Goal: Check status

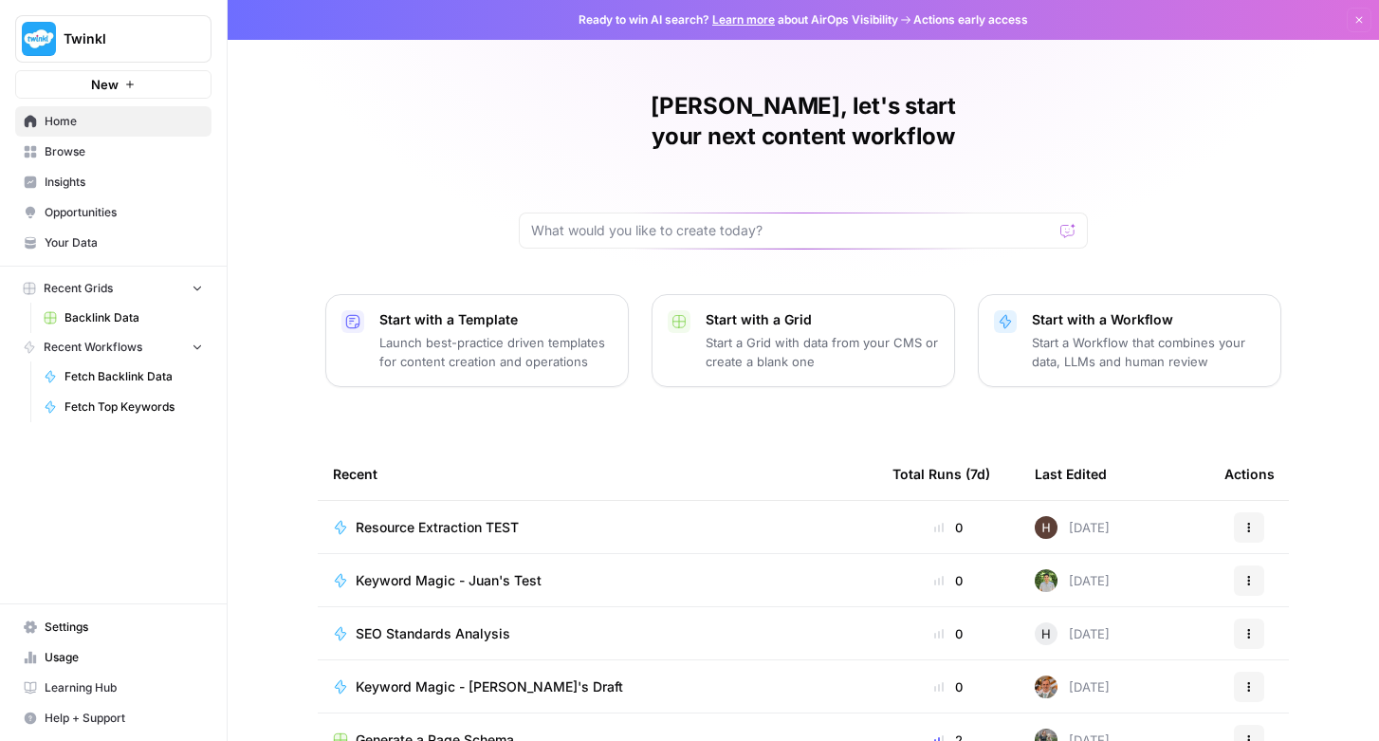
click at [136, 316] on span "Backlink Data" at bounding box center [133, 317] width 138 height 17
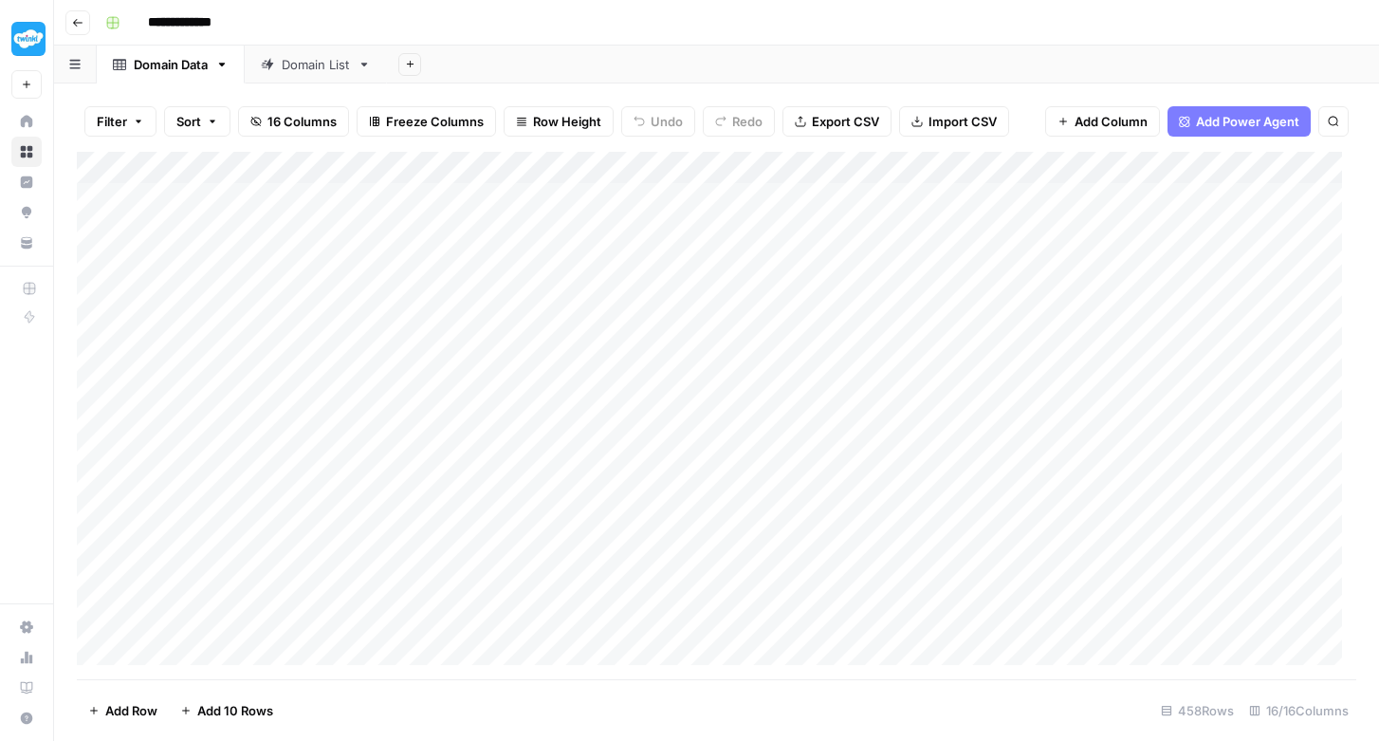
click at [133, 116] on icon "button" at bounding box center [138, 121] width 11 height 11
click at [223, 70] on icon "button" at bounding box center [221, 64] width 13 height 13
click at [599, 30] on div "**********" at bounding box center [729, 23] width 1262 height 30
click at [77, 26] on icon "button" at bounding box center [77, 23] width 9 height 8
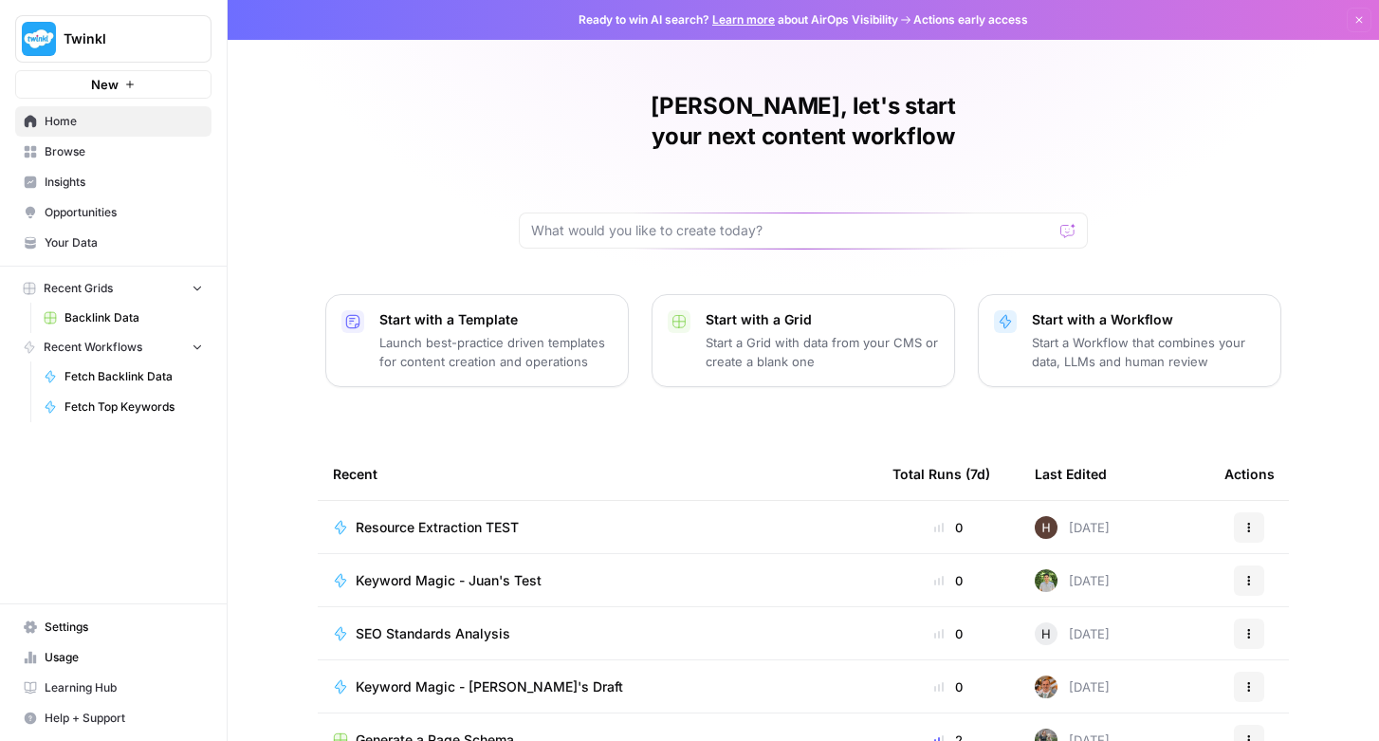
click at [105, 248] on span "Your Data" at bounding box center [124, 242] width 158 height 17
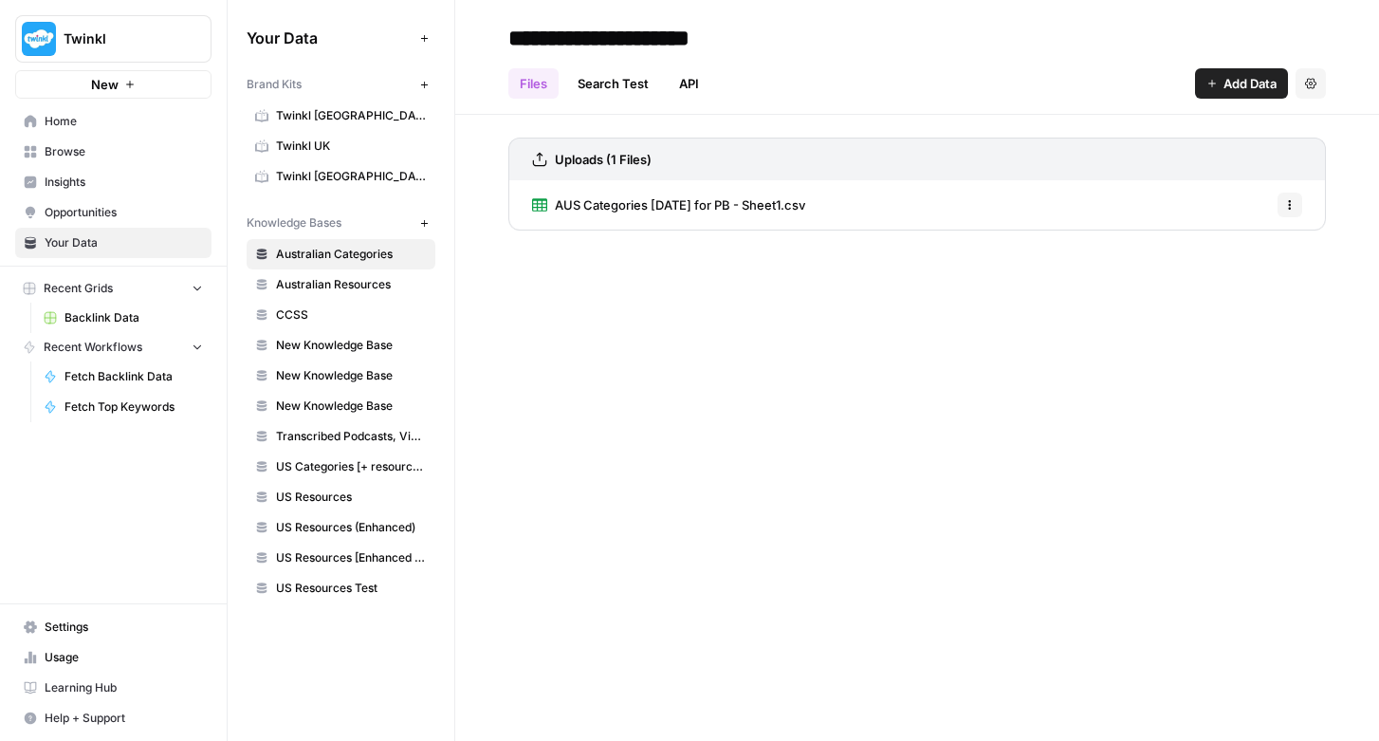
click at [684, 85] on link "API" at bounding box center [689, 83] width 43 height 30
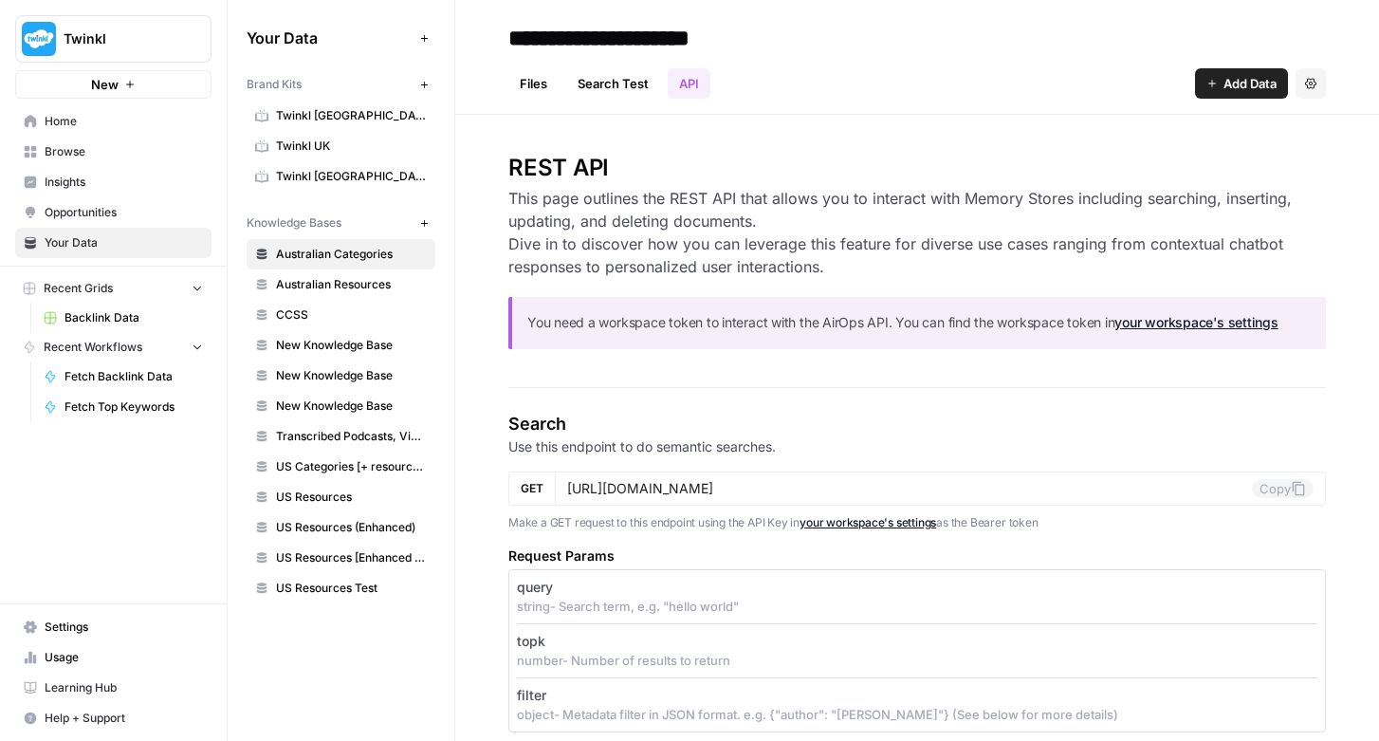
click at [538, 92] on link "Files" at bounding box center [533, 83] width 50 height 30
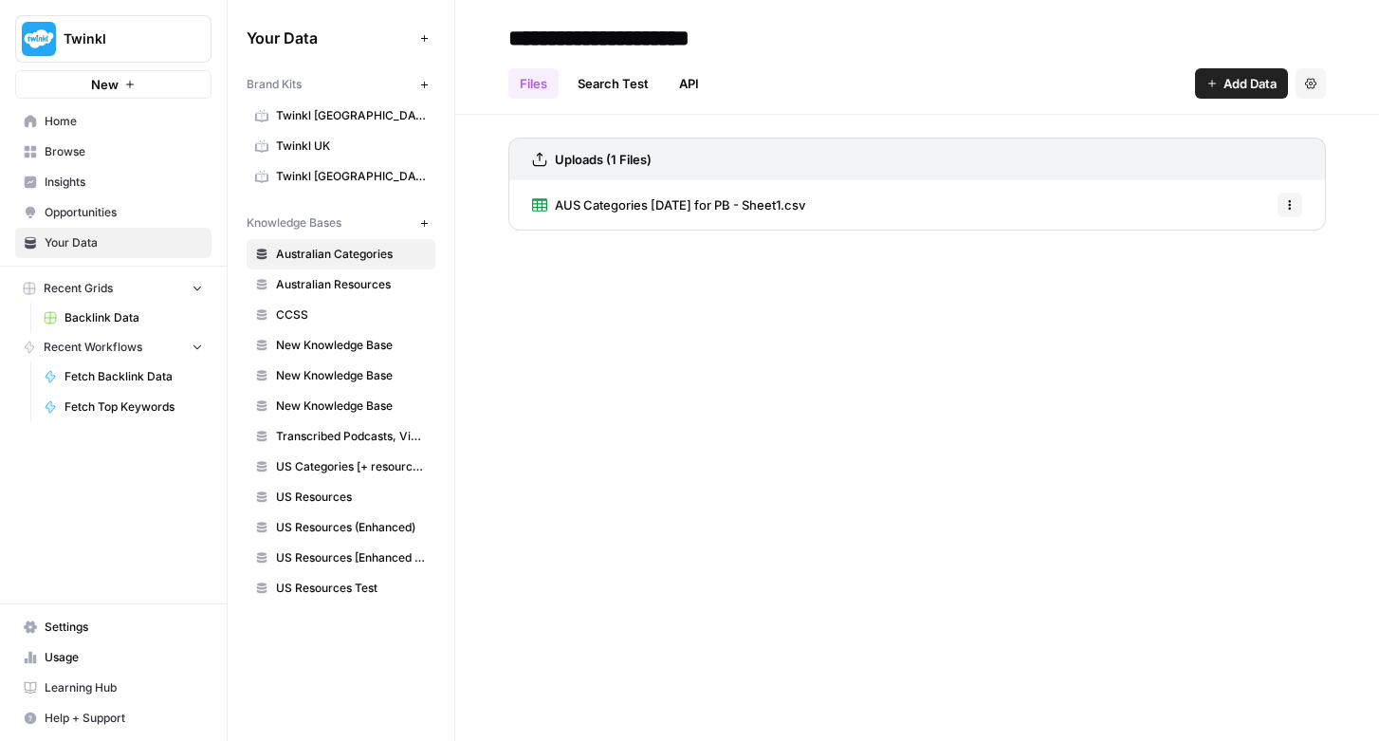
click at [101, 122] on span "Home" at bounding box center [124, 121] width 158 height 17
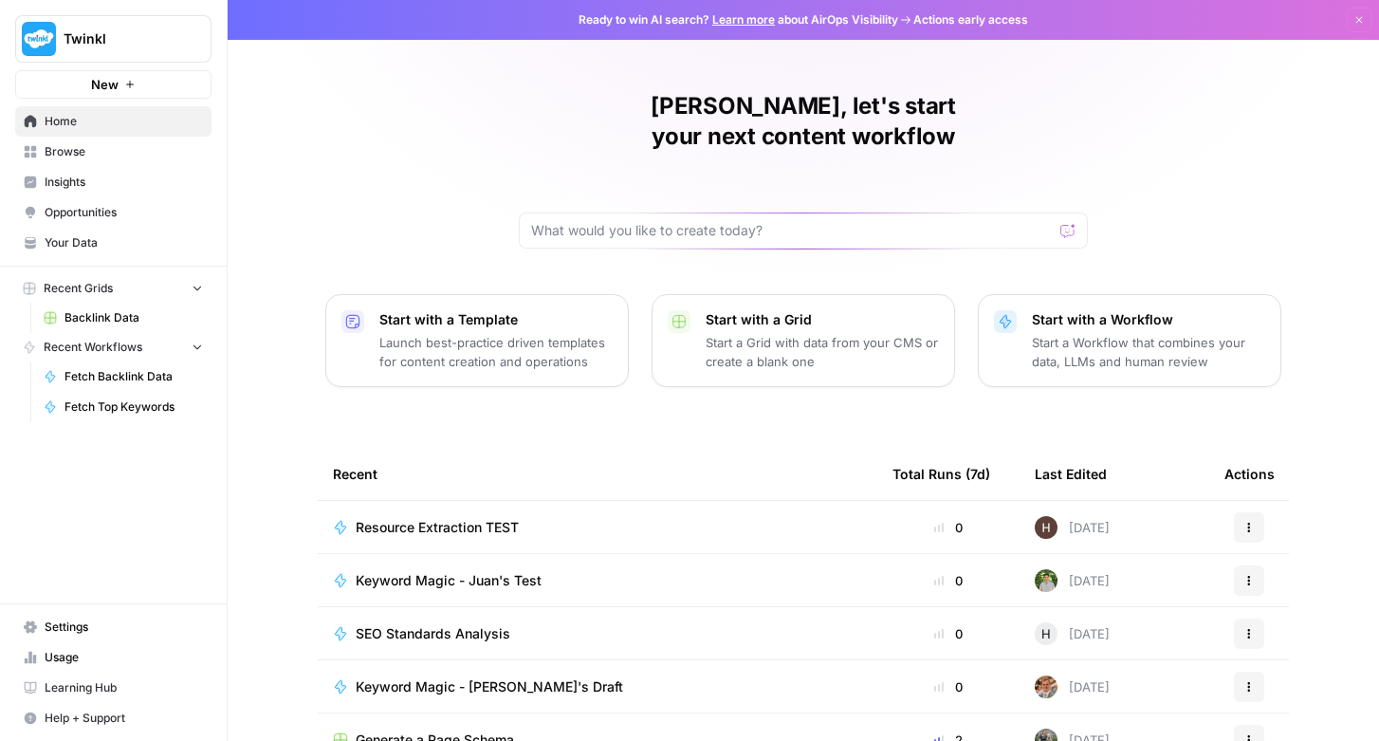
click at [92, 185] on span "Insights" at bounding box center [124, 182] width 158 height 17
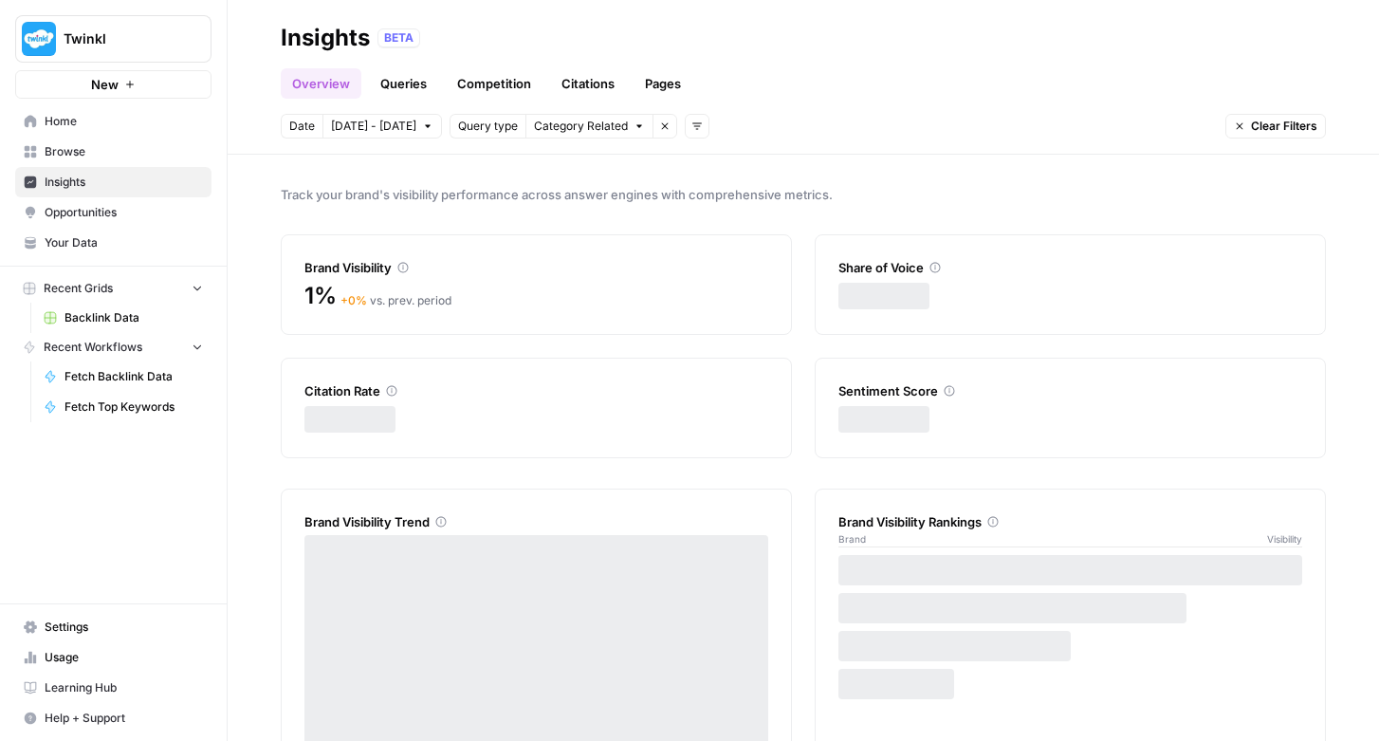
click at [105, 153] on span "Browse" at bounding box center [124, 151] width 158 height 17
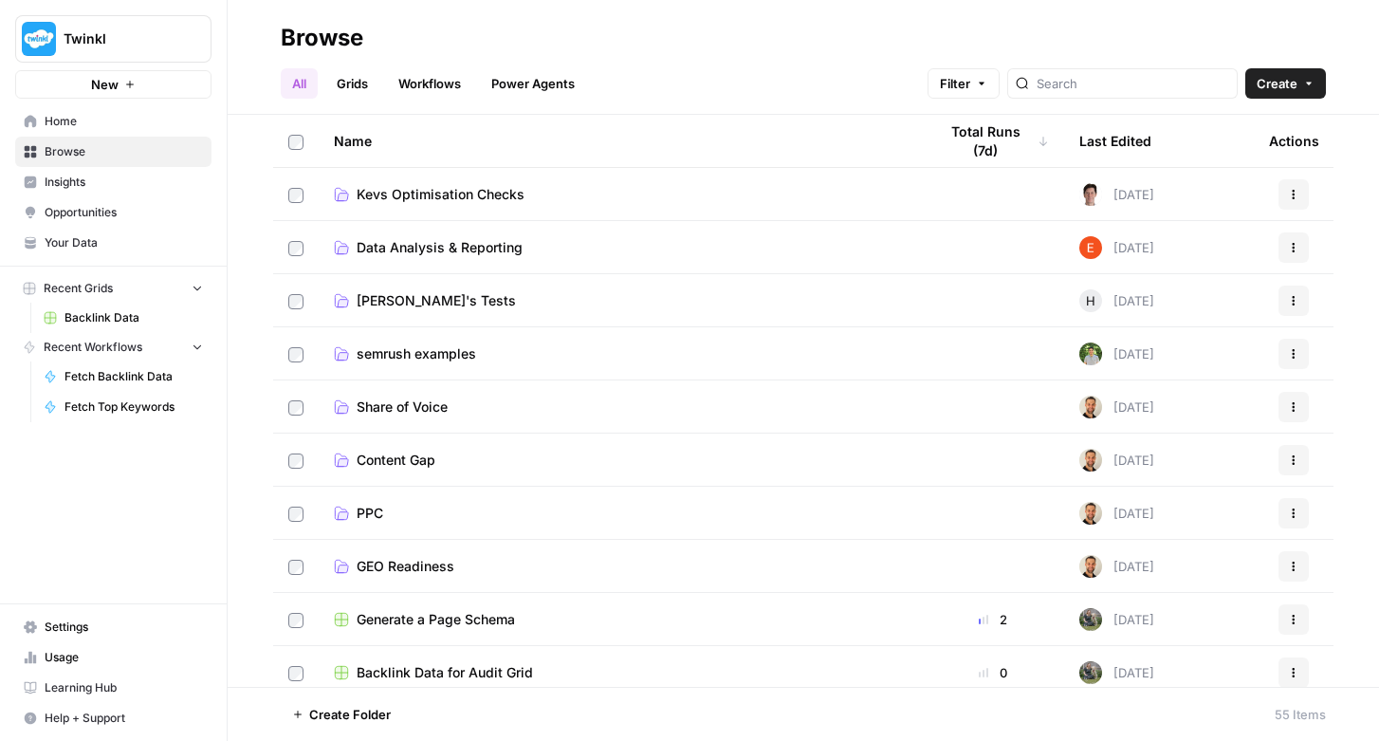
click at [365, 68] on link "Grids" at bounding box center [352, 83] width 54 height 30
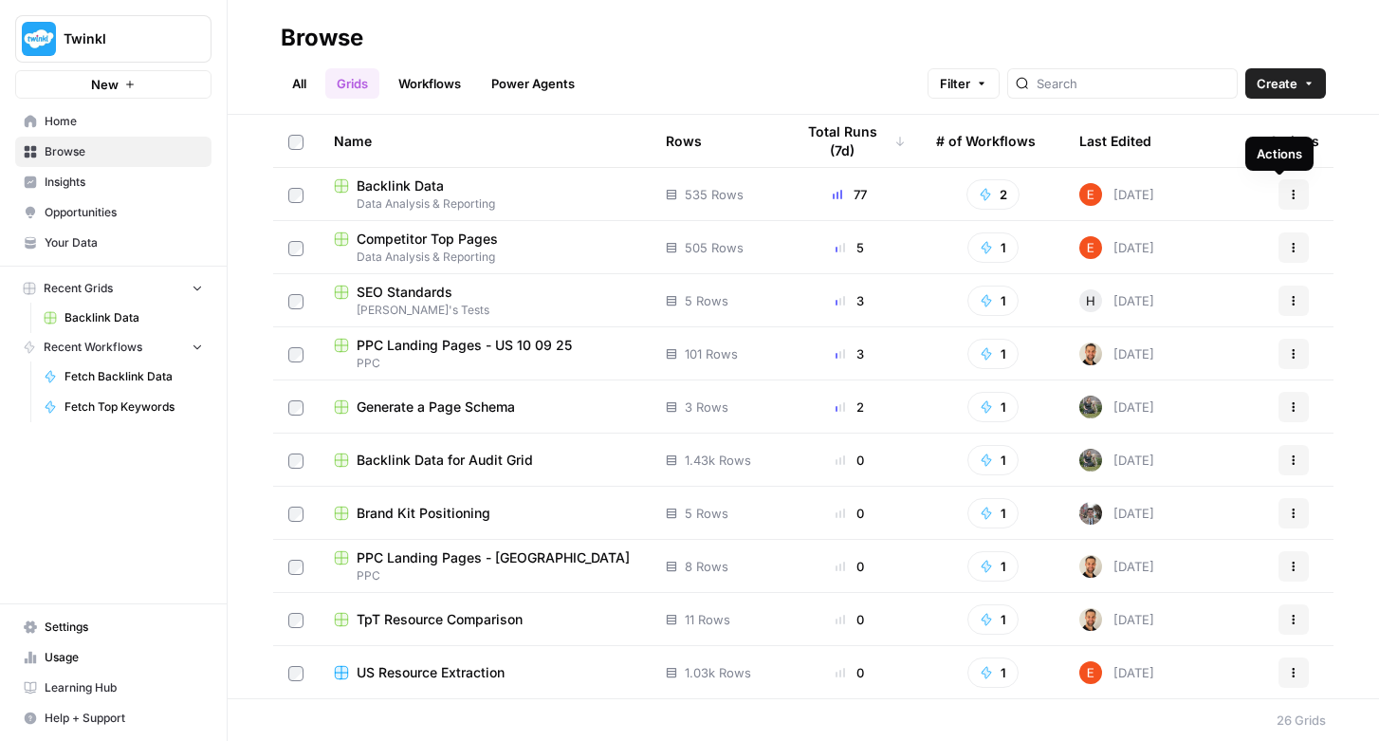
click at [1286, 197] on button "Actions" at bounding box center [1293, 194] width 30 height 30
click at [818, 83] on div "All Grids Workflows Power Agents Filter Create" at bounding box center [803, 76] width 1045 height 46
click at [420, 186] on span "Backlink Data" at bounding box center [400, 185] width 87 height 19
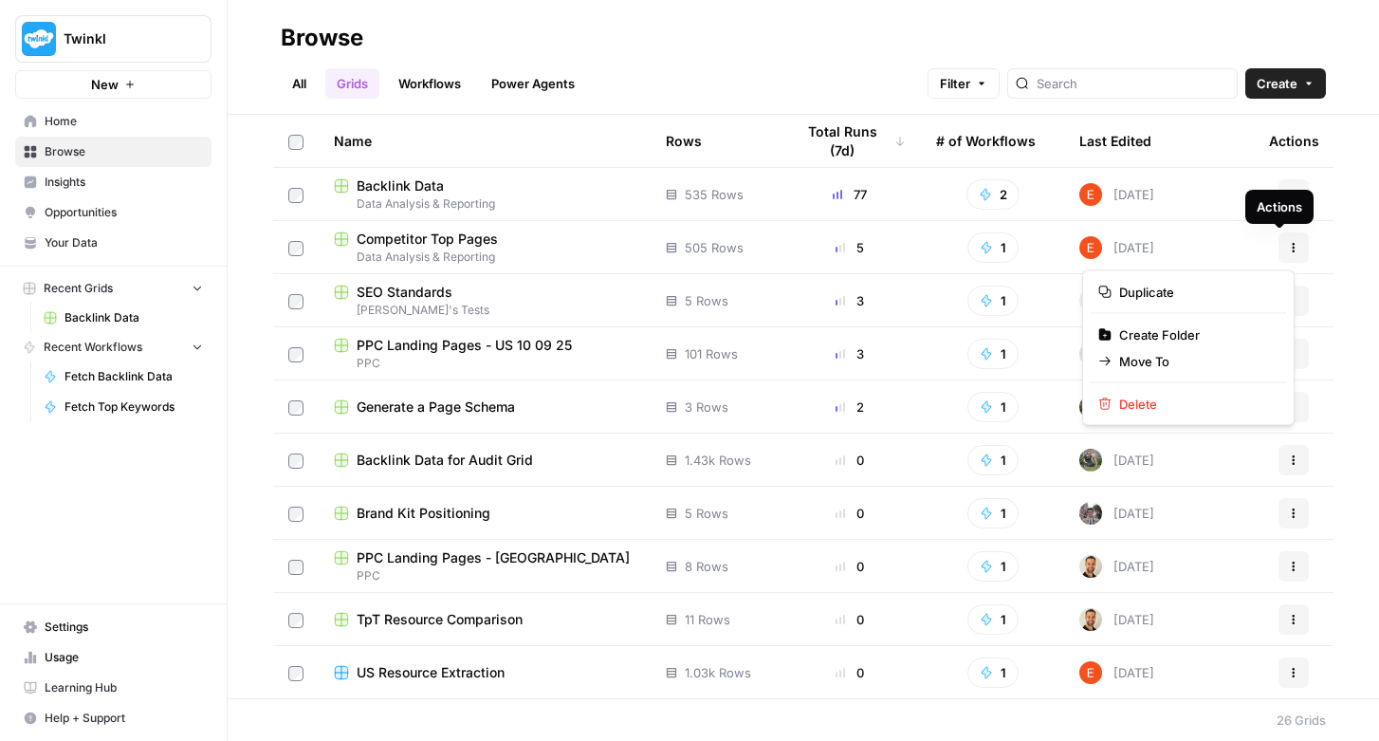
click at [1288, 248] on icon "button" at bounding box center [1293, 247] width 11 height 11
click at [934, 68] on div "All Grids Workflows Power Agents Filter Create" at bounding box center [803, 76] width 1045 height 46
click at [460, 237] on span "Competitor Top Pages" at bounding box center [427, 238] width 141 height 19
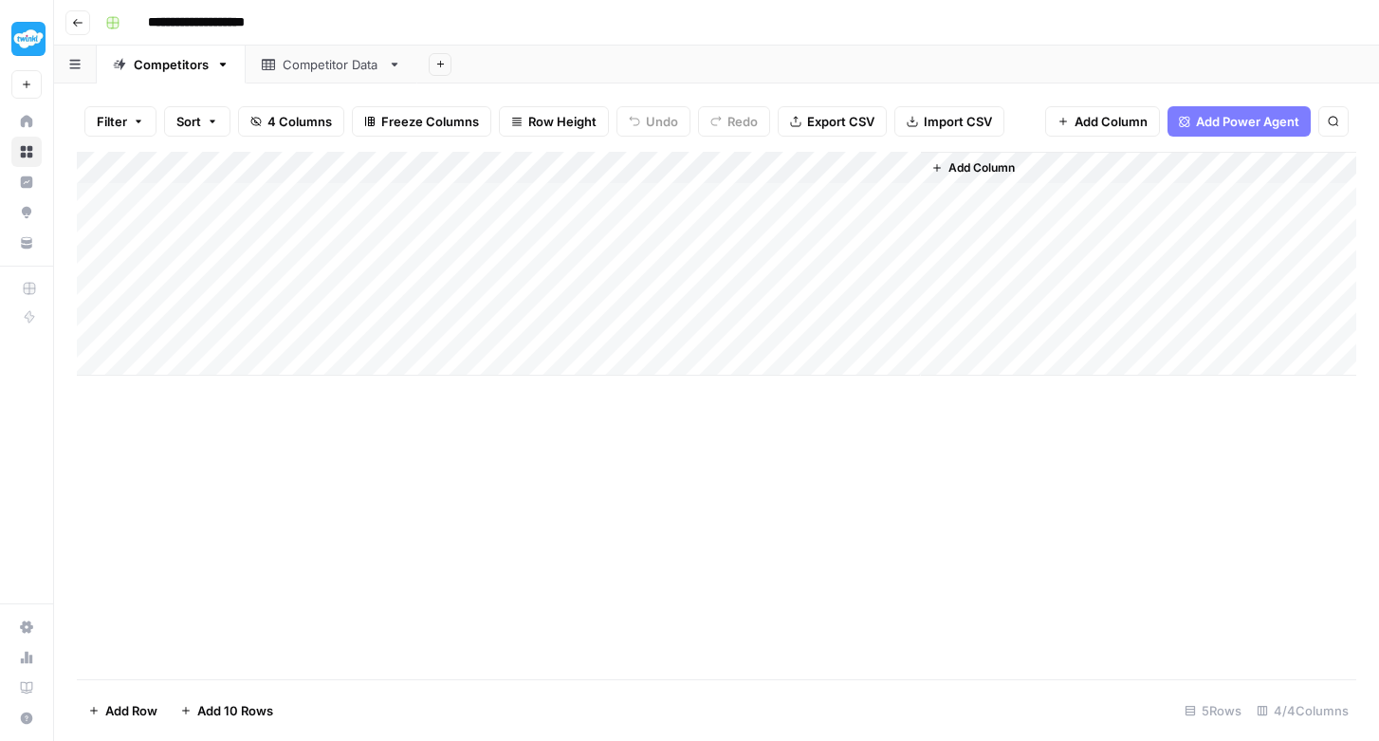
click at [311, 64] on div "Competitor Data" at bounding box center [332, 64] width 98 height 19
click at [77, 20] on icon "button" at bounding box center [77, 22] width 11 height 11
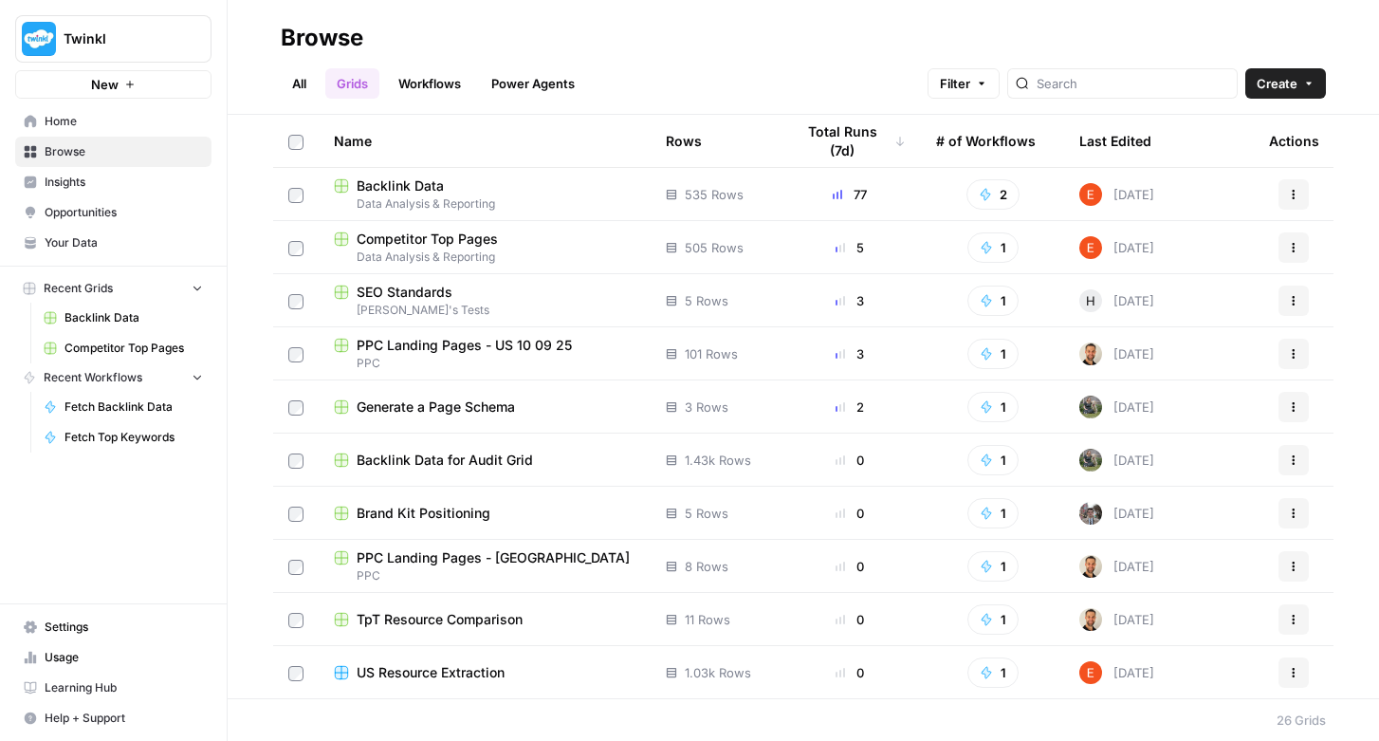
click at [1138, 140] on th "Last Edited" at bounding box center [1159, 141] width 190 height 52
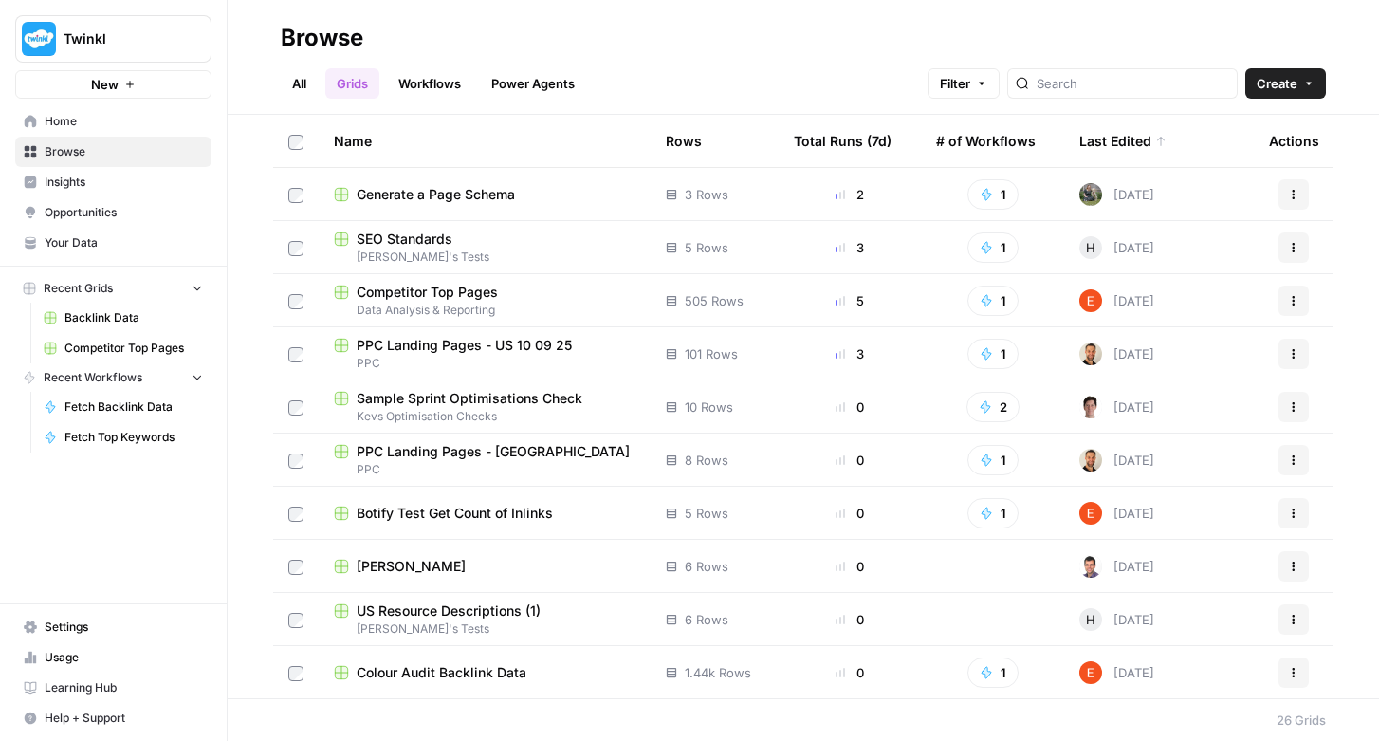
click at [144, 408] on span "Fetch Backlink Data" at bounding box center [133, 406] width 138 height 17
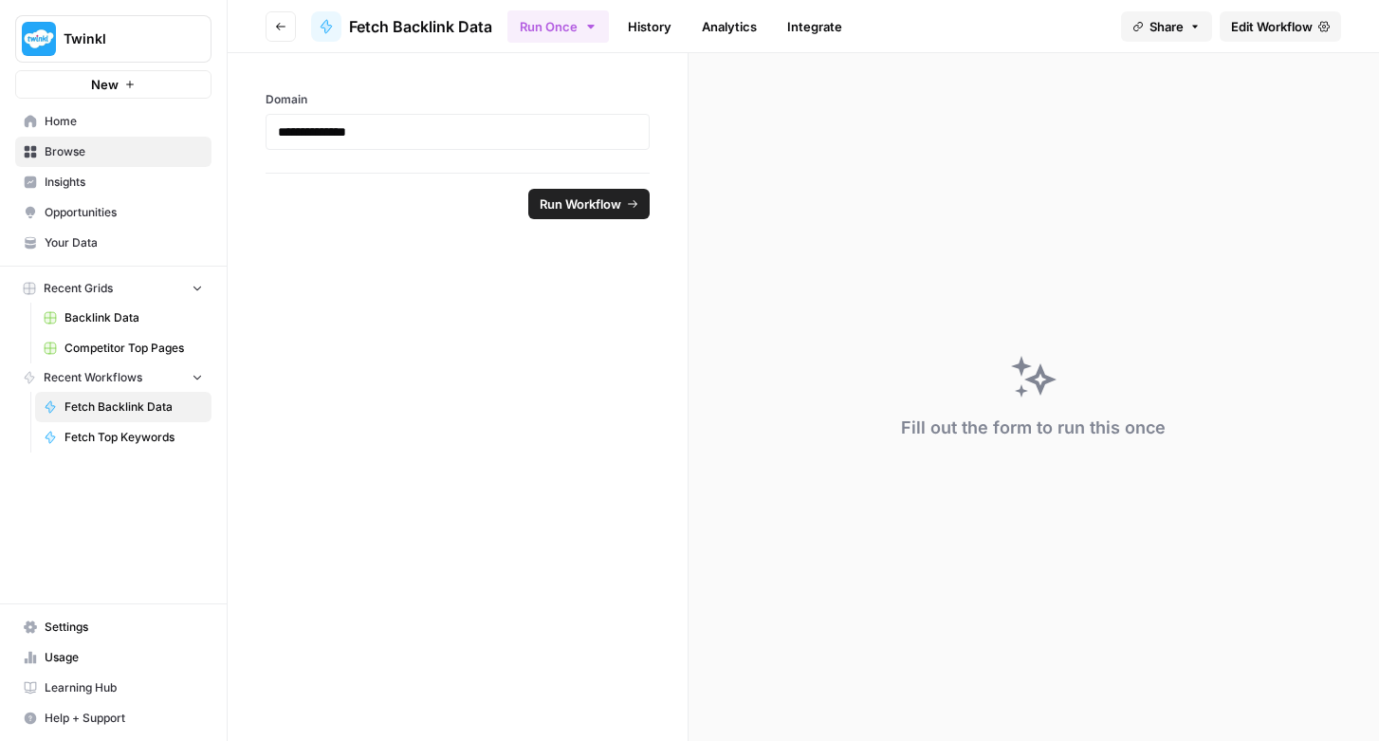
click at [688, 25] on ul "Run Once History Analytics Integrate" at bounding box center [680, 26] width 346 height 37
click at [675, 25] on link "History" at bounding box center [649, 26] width 66 height 30
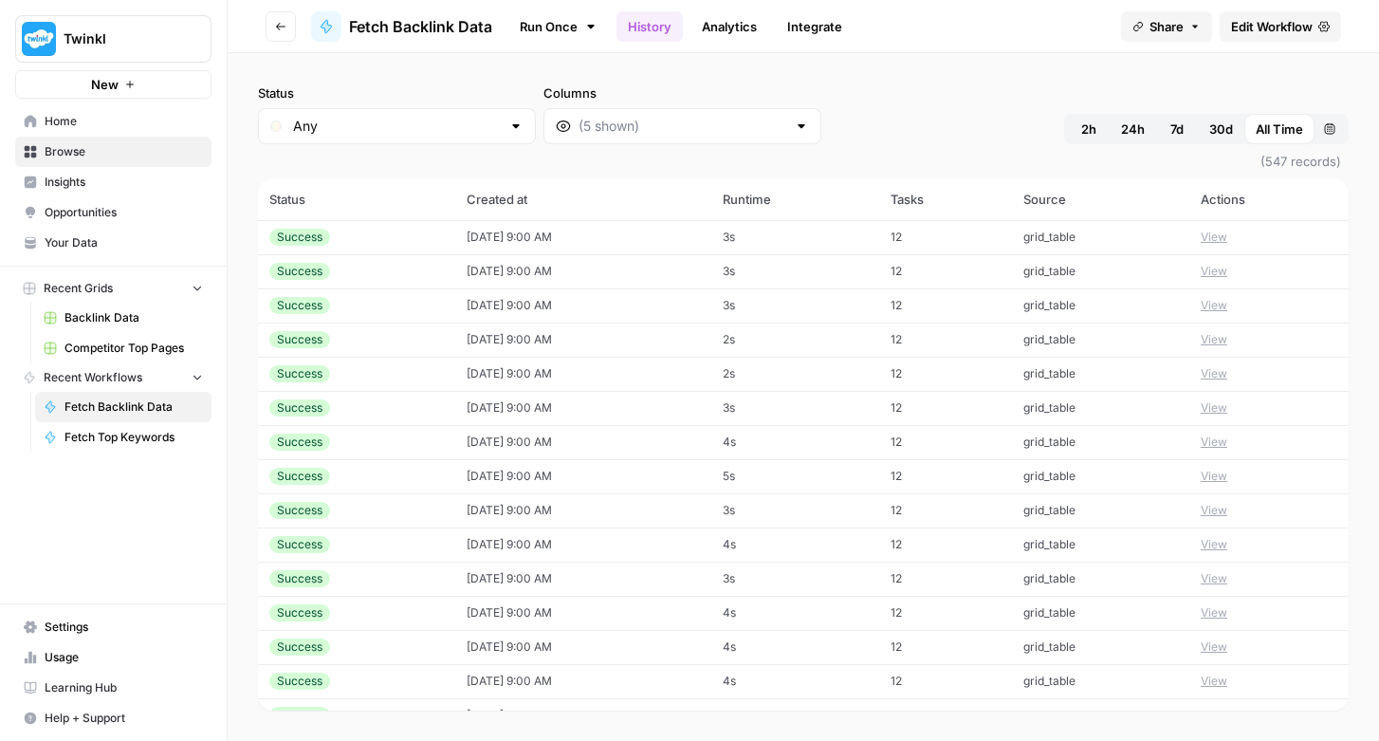
click at [1212, 236] on button "View" at bounding box center [1213, 237] width 27 height 17
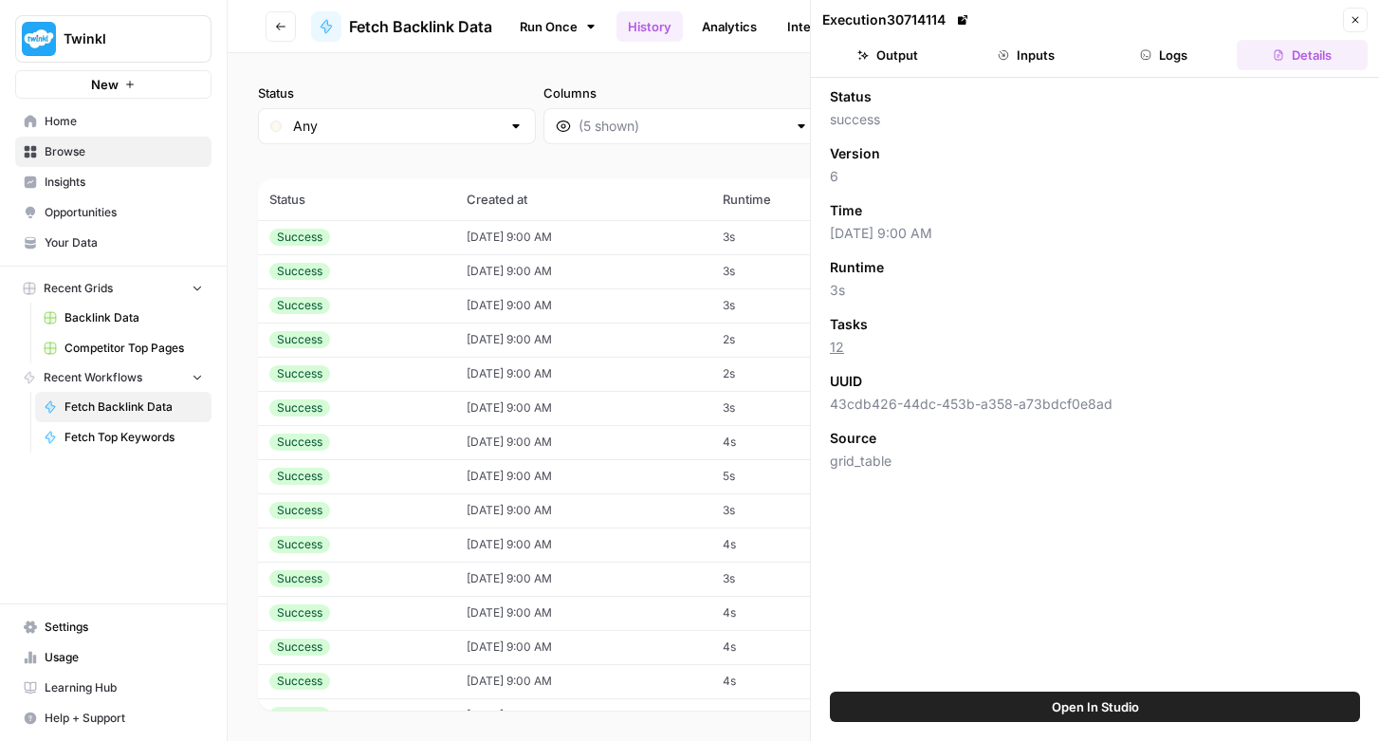
click at [760, 116] on div "Status Any Columns 2h 24h 7d 30d All Time Custom range" at bounding box center [803, 113] width 1090 height 61
click at [1294, 48] on button "Details" at bounding box center [1301, 55] width 131 height 30
click at [1020, 47] on button "Inputs" at bounding box center [1026, 55] width 131 height 30
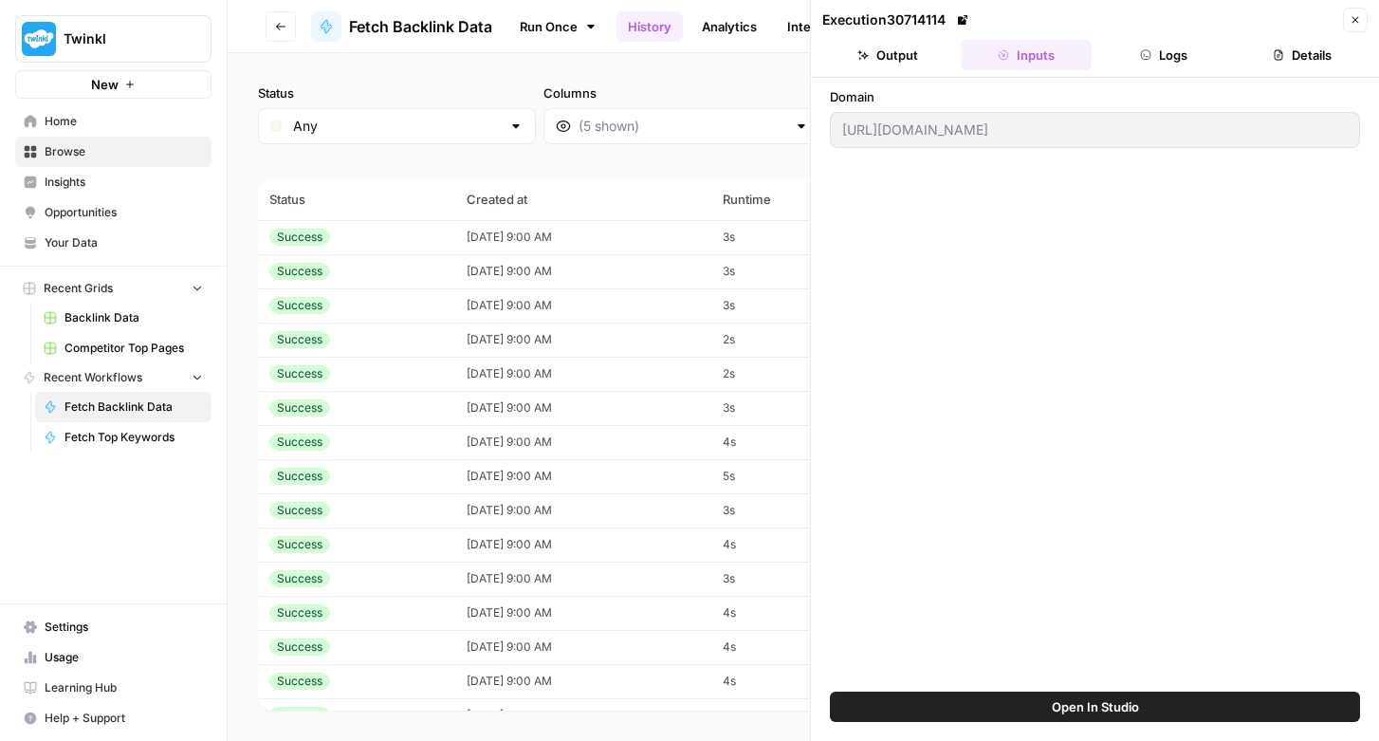
click at [903, 55] on button "Output" at bounding box center [887, 55] width 131 height 30
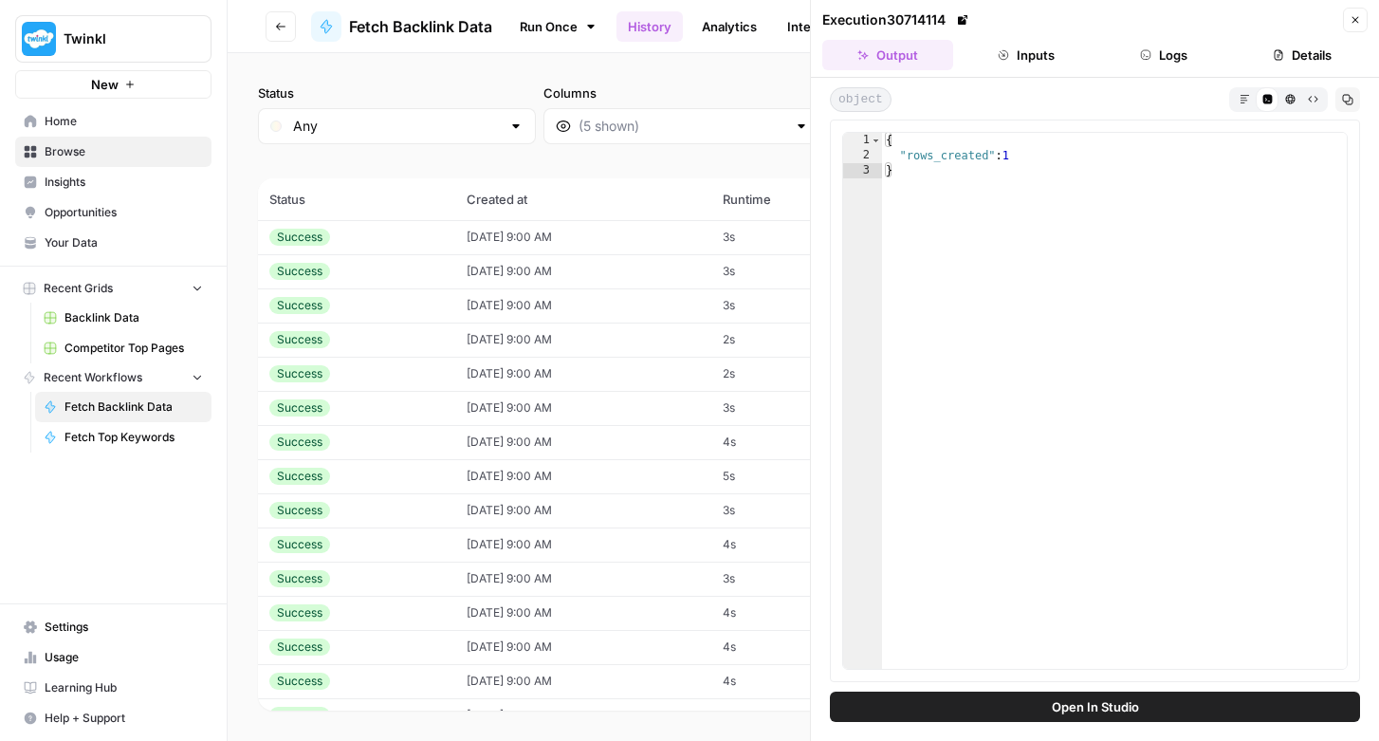
click at [1176, 48] on button "Logs" at bounding box center [1164, 55] width 131 height 30
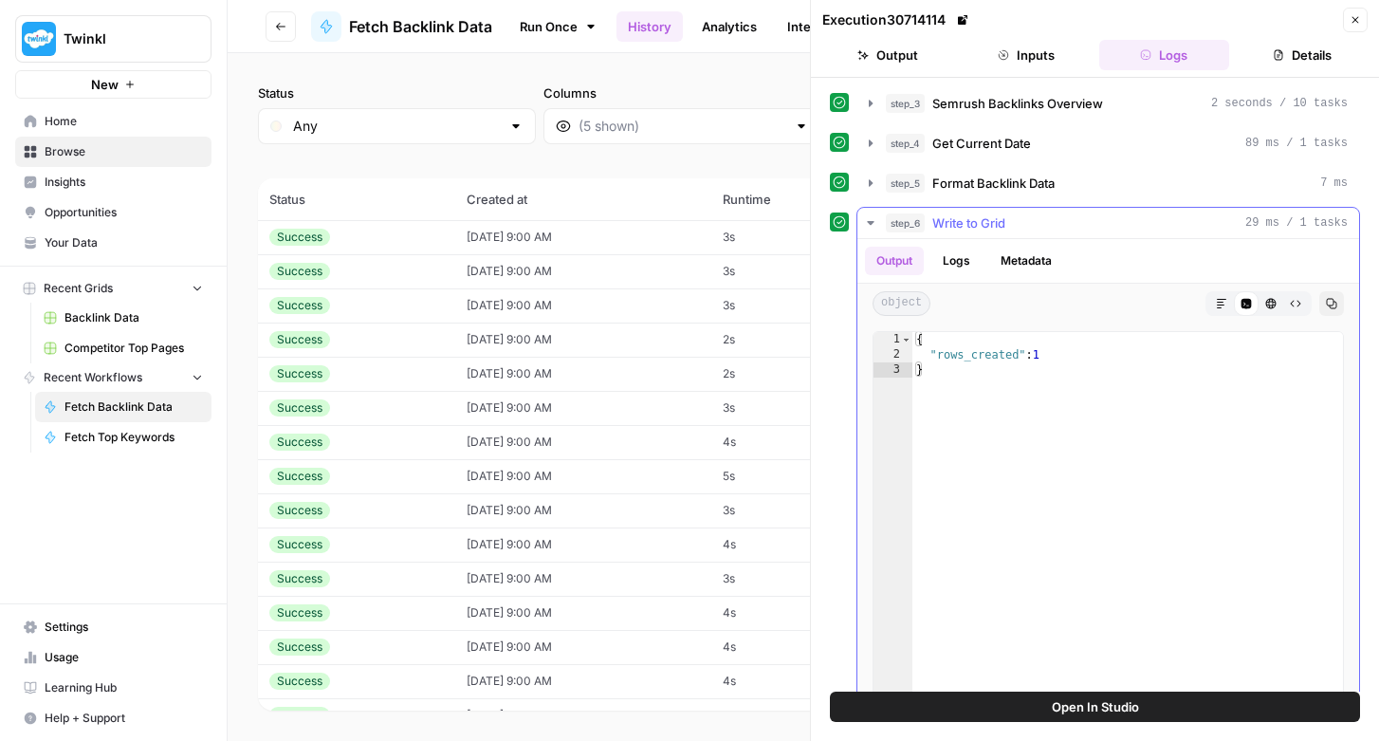
click at [964, 261] on button "Logs" at bounding box center [956, 261] width 50 height 28
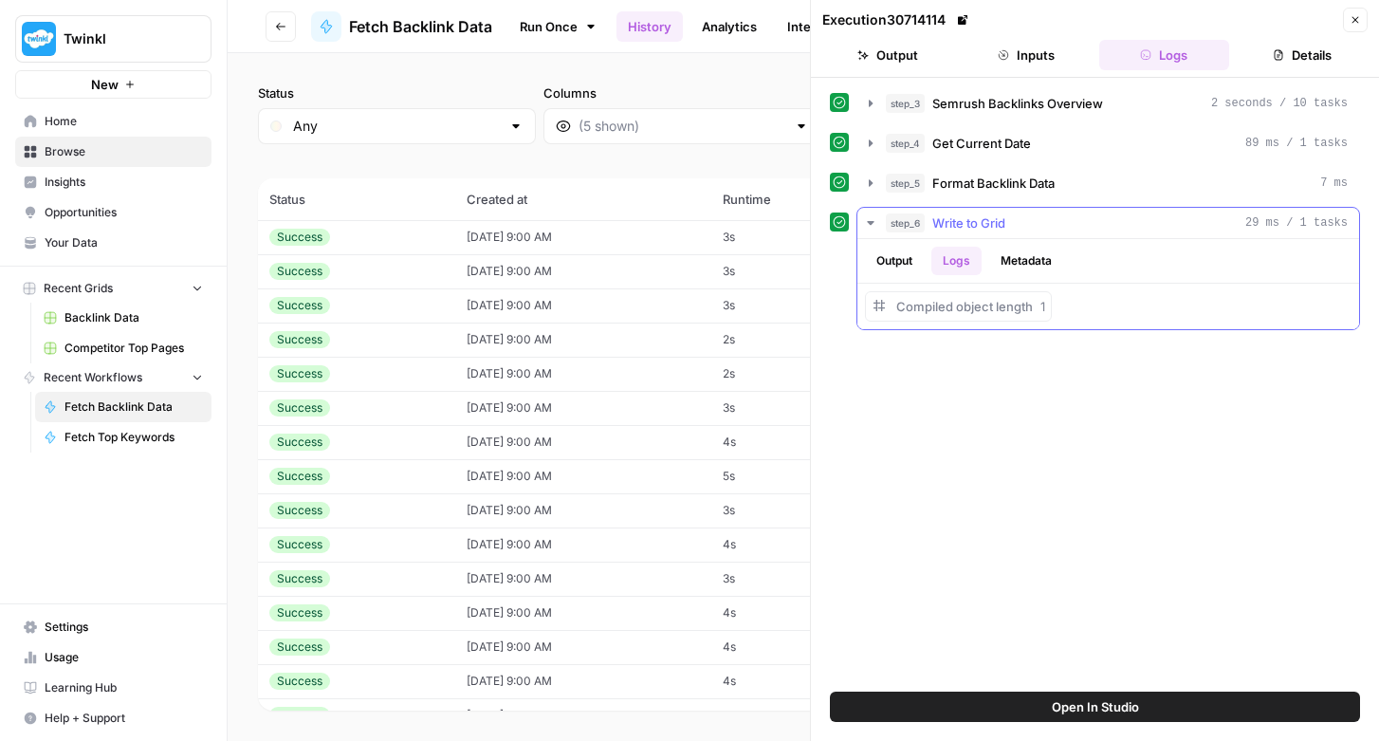
click at [1027, 262] on button "Metadata" at bounding box center [1026, 261] width 74 height 28
click at [1353, 22] on icon "button" at bounding box center [1354, 19] width 11 height 11
